Goal: Task Accomplishment & Management: Manage account settings

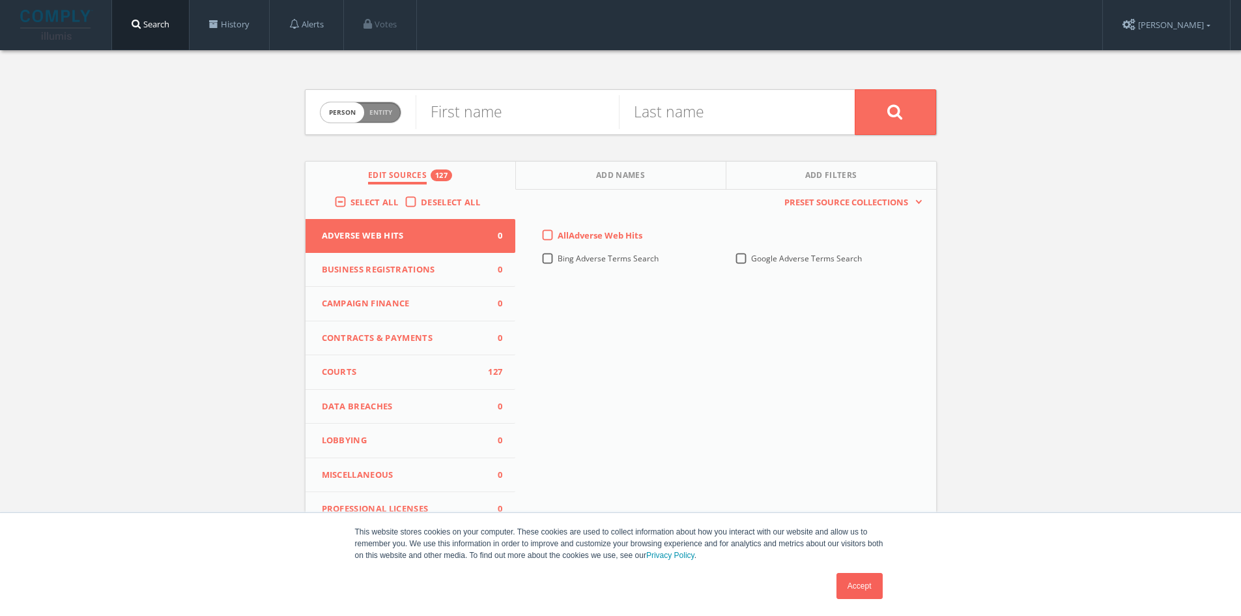
click at [356, 23] on li "Votes" at bounding box center [380, 25] width 73 height 50
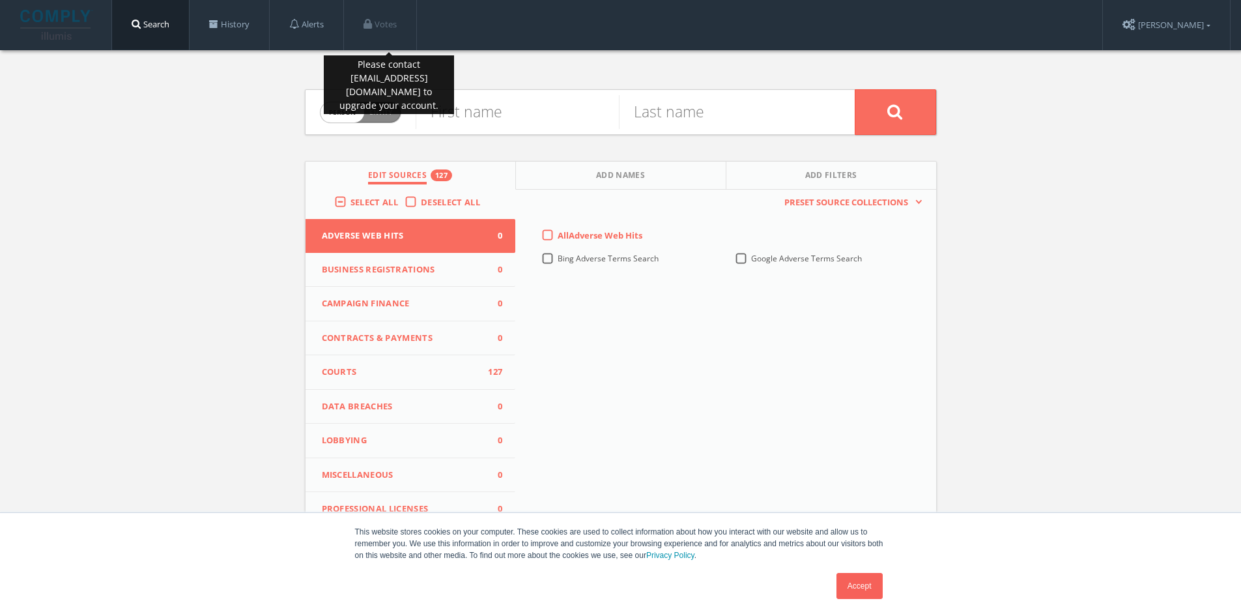
click at [383, 25] on li "Votes" at bounding box center [380, 25] width 73 height 50
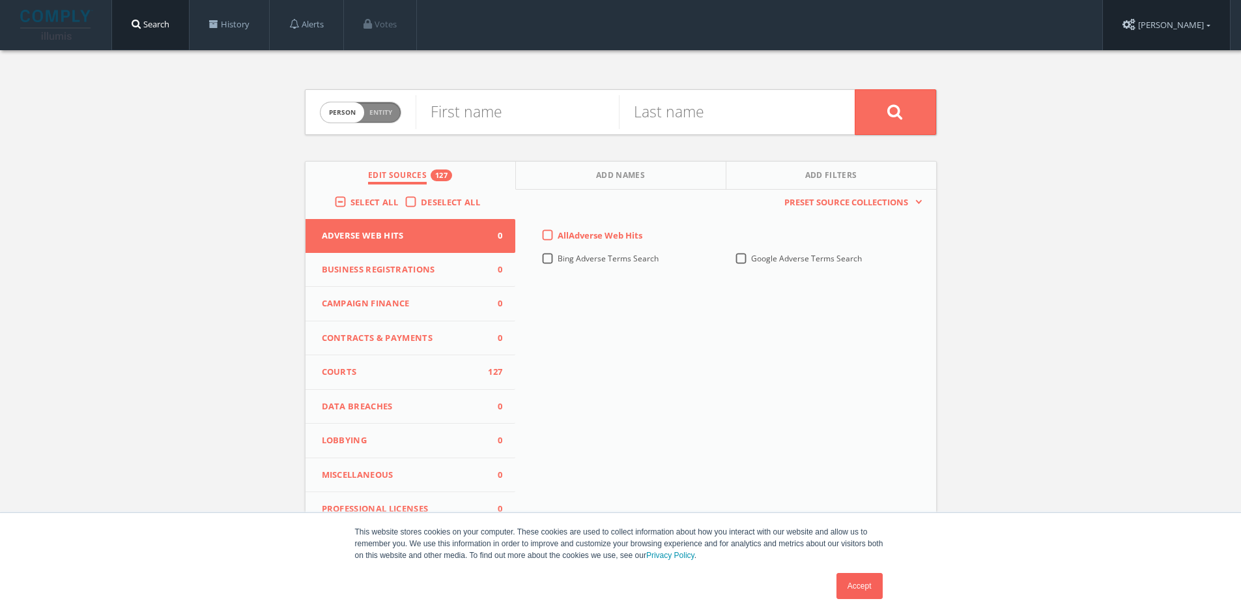
click at [1200, 35] on link "[PERSON_NAME]" at bounding box center [1166, 25] width 127 height 50
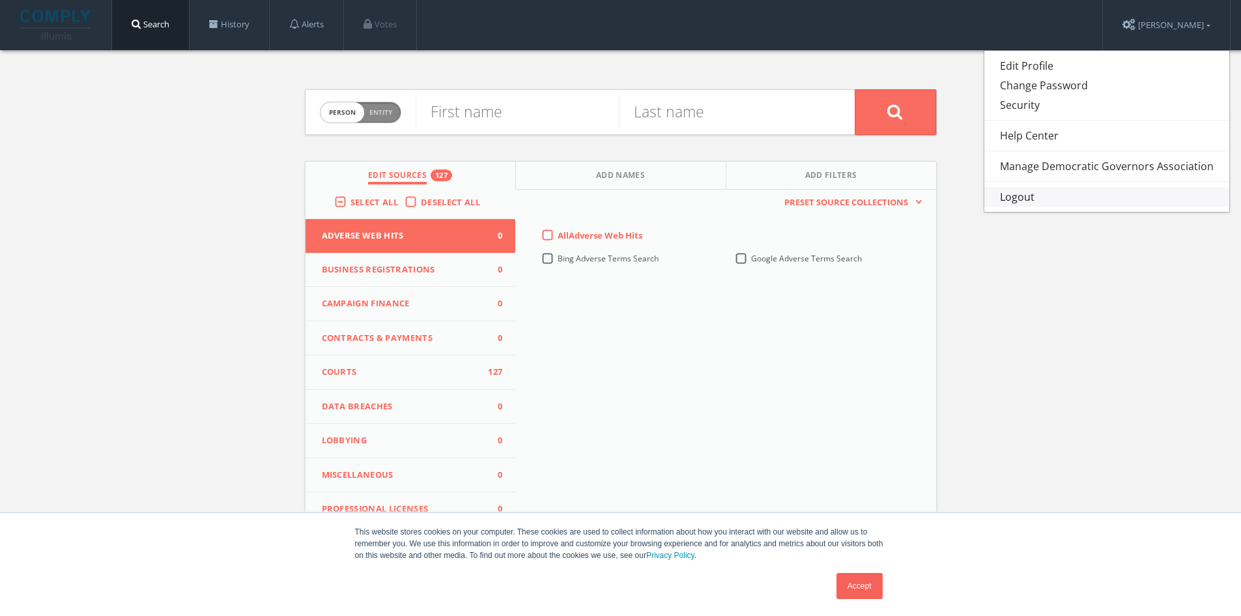
click at [1051, 190] on link "Logout" at bounding box center [1107, 197] width 245 height 20
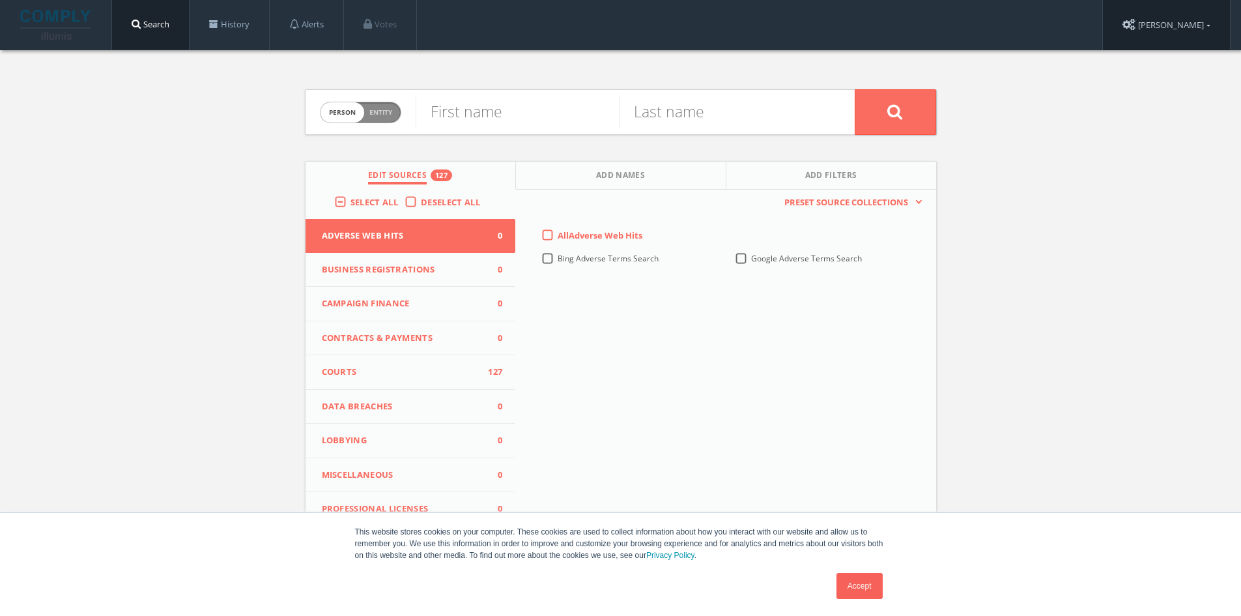
click at [1192, 35] on link "[PERSON_NAME]" at bounding box center [1166, 25] width 127 height 50
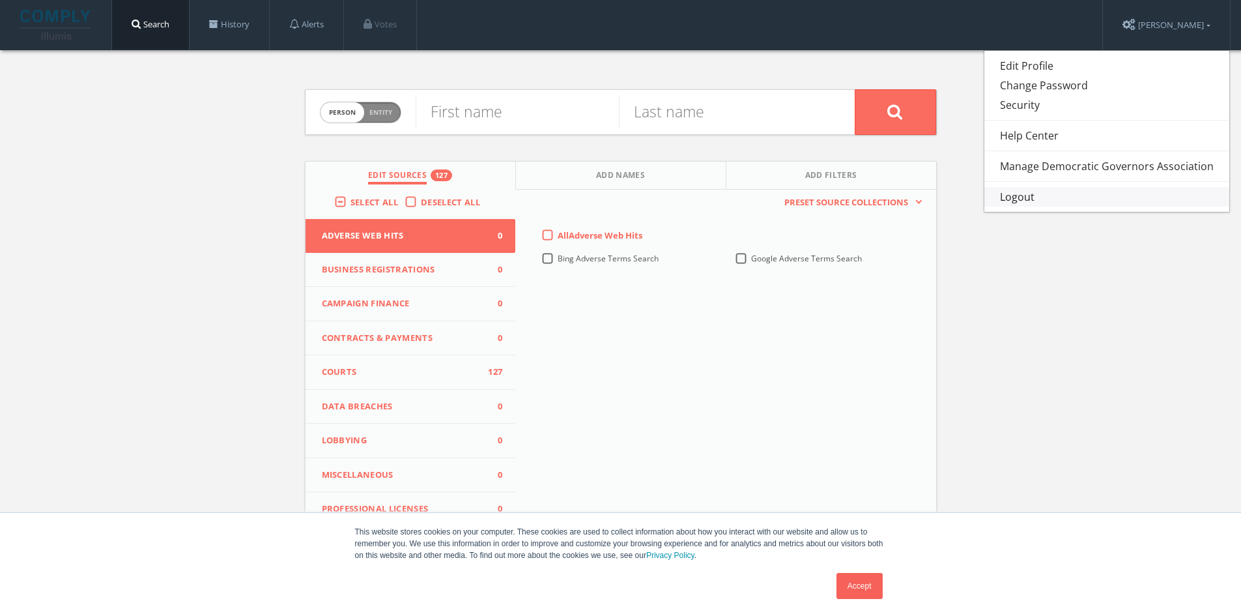
click at [1056, 203] on link "Logout" at bounding box center [1107, 197] width 245 height 20
